Goal: Transaction & Acquisition: Register for event/course

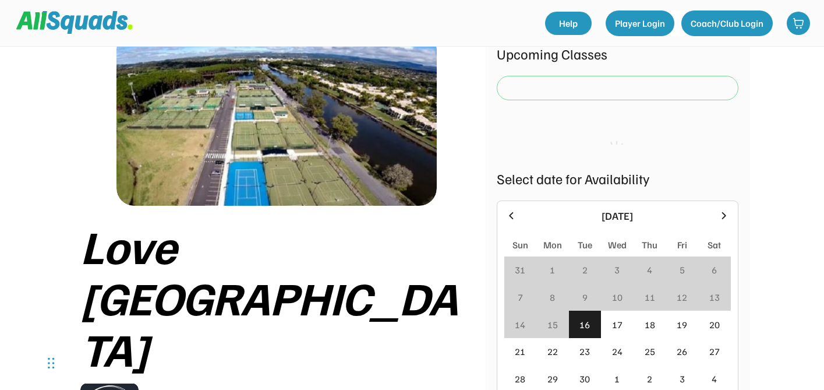
scroll to position [81, 0]
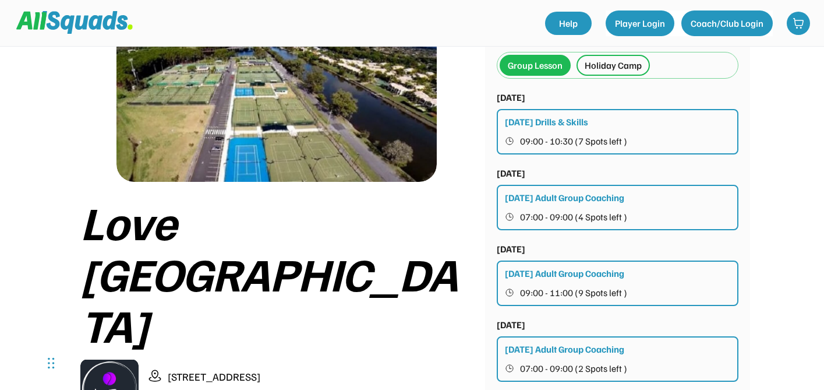
click at [582, 70] on div "Holiday Camp" at bounding box center [613, 65] width 73 height 21
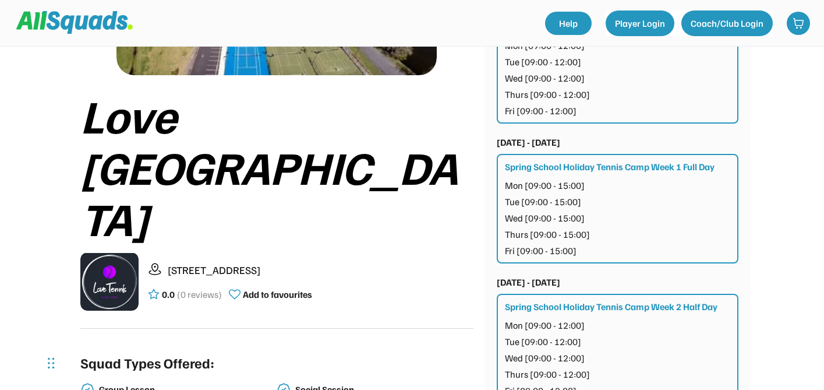
scroll to position [273, 0]
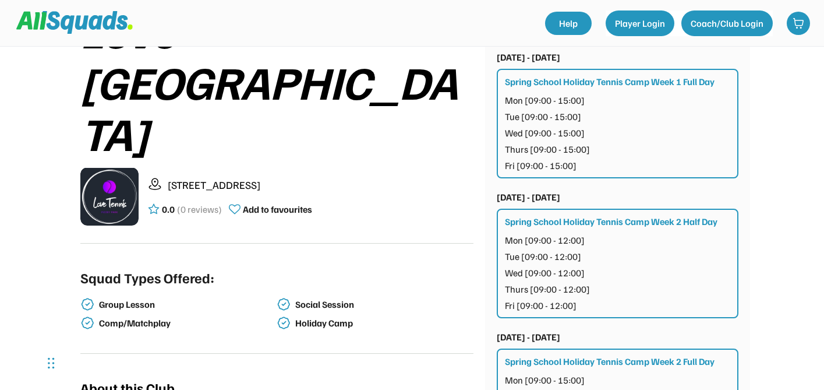
click at [620, 240] on div "Mon [09:00 - 12:00] Tue [09:00 - 12:00] Wed [09:00 - 12:00] Thurs [09:00 - 12:0…" at bounding box center [618, 272] width 227 height 79
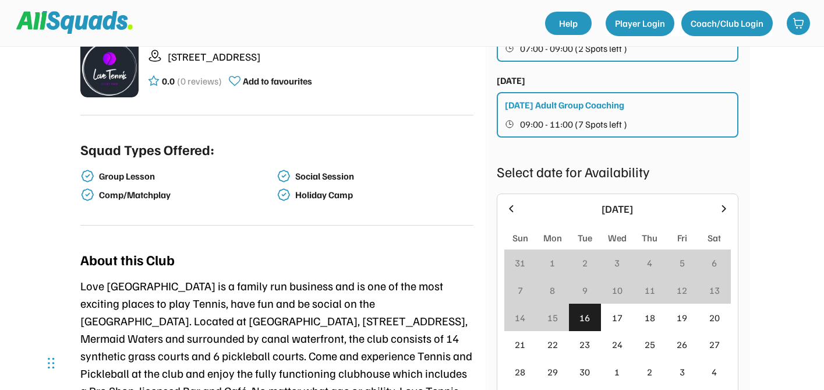
scroll to position [484, 0]
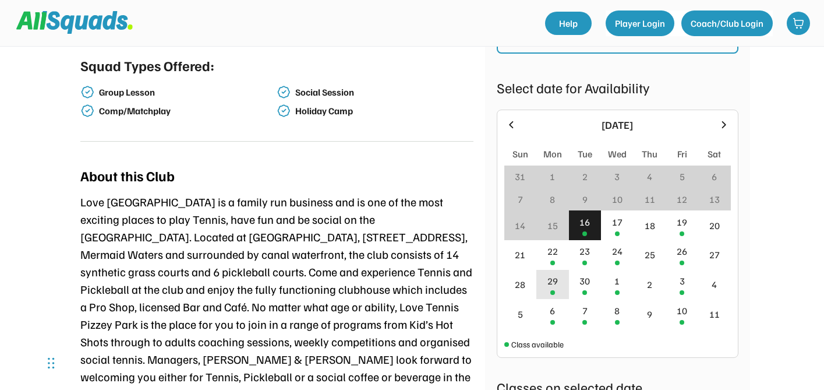
click at [553, 284] on div "29" at bounding box center [552, 281] width 10 height 14
click at [581, 285] on div "30" at bounding box center [584, 281] width 10 height 14
click at [547, 278] on div "29" at bounding box center [552, 281] width 10 height 14
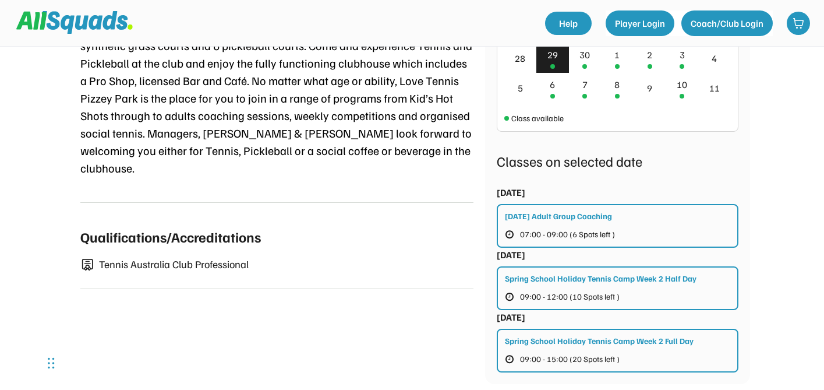
scroll to position [814, 0]
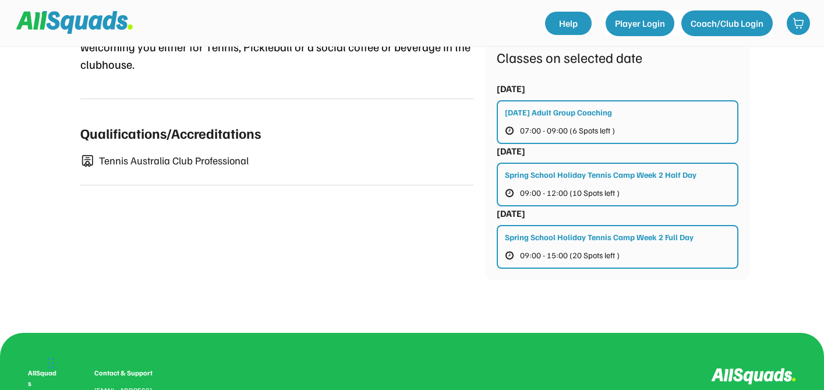
click at [669, 250] on div "Spring School Holiday Tennis Camp Week 2 Full Day 09:00 - 15:00 (20 Spots left )" at bounding box center [618, 247] width 242 height 44
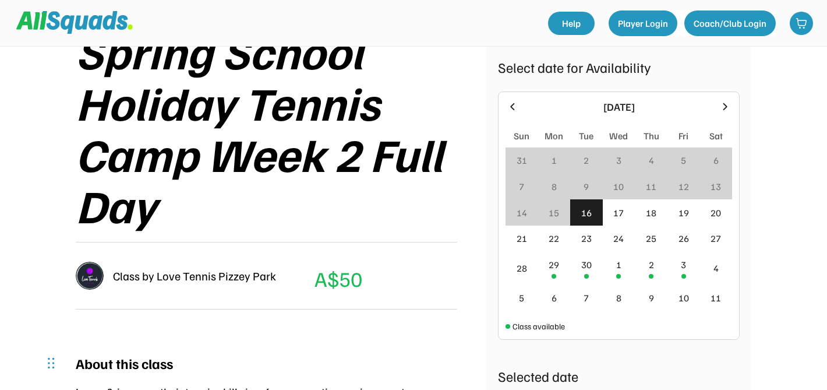
scroll to position [220, 0]
